Goal: Task Accomplishment & Management: Manage account settings

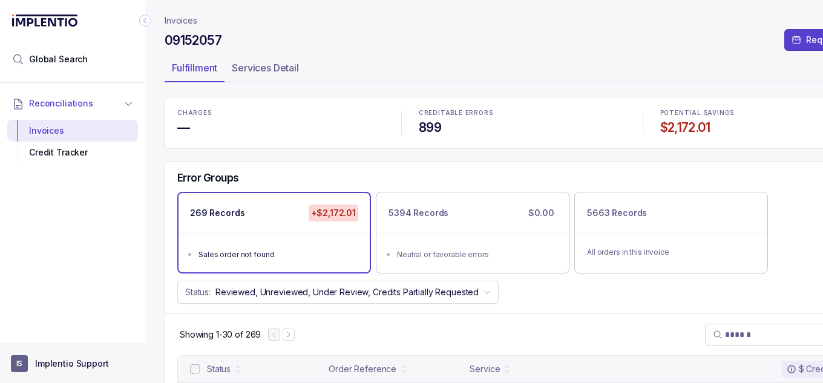
click at [82, 357] on p "Implentio Support" at bounding box center [72, 363] width 74 height 12
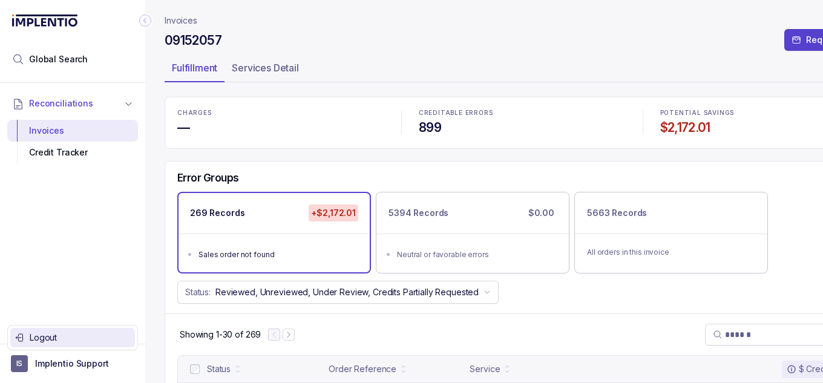
click at [113, 331] on div "Logout" at bounding box center [72, 337] width 115 height 15
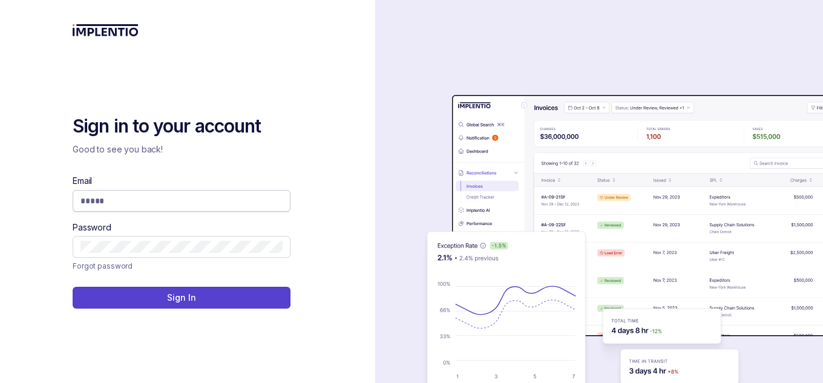
click at [214, 198] on input "Email" at bounding box center [181, 201] width 202 height 12
type input "**********"
